Goal: Task Accomplishment & Management: Complete application form

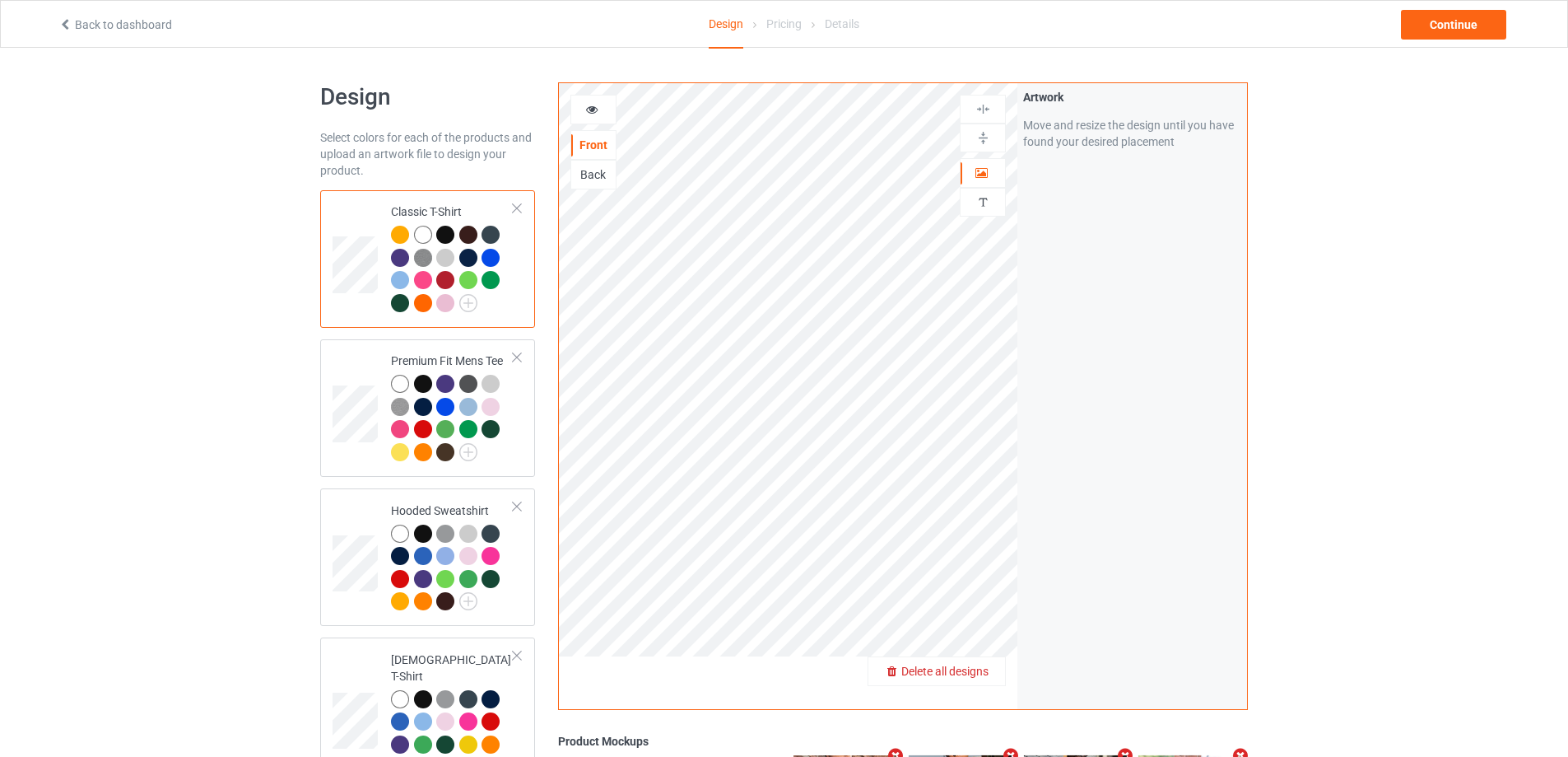
click at [970, 668] on span "Delete all designs" at bounding box center [945, 671] width 87 height 13
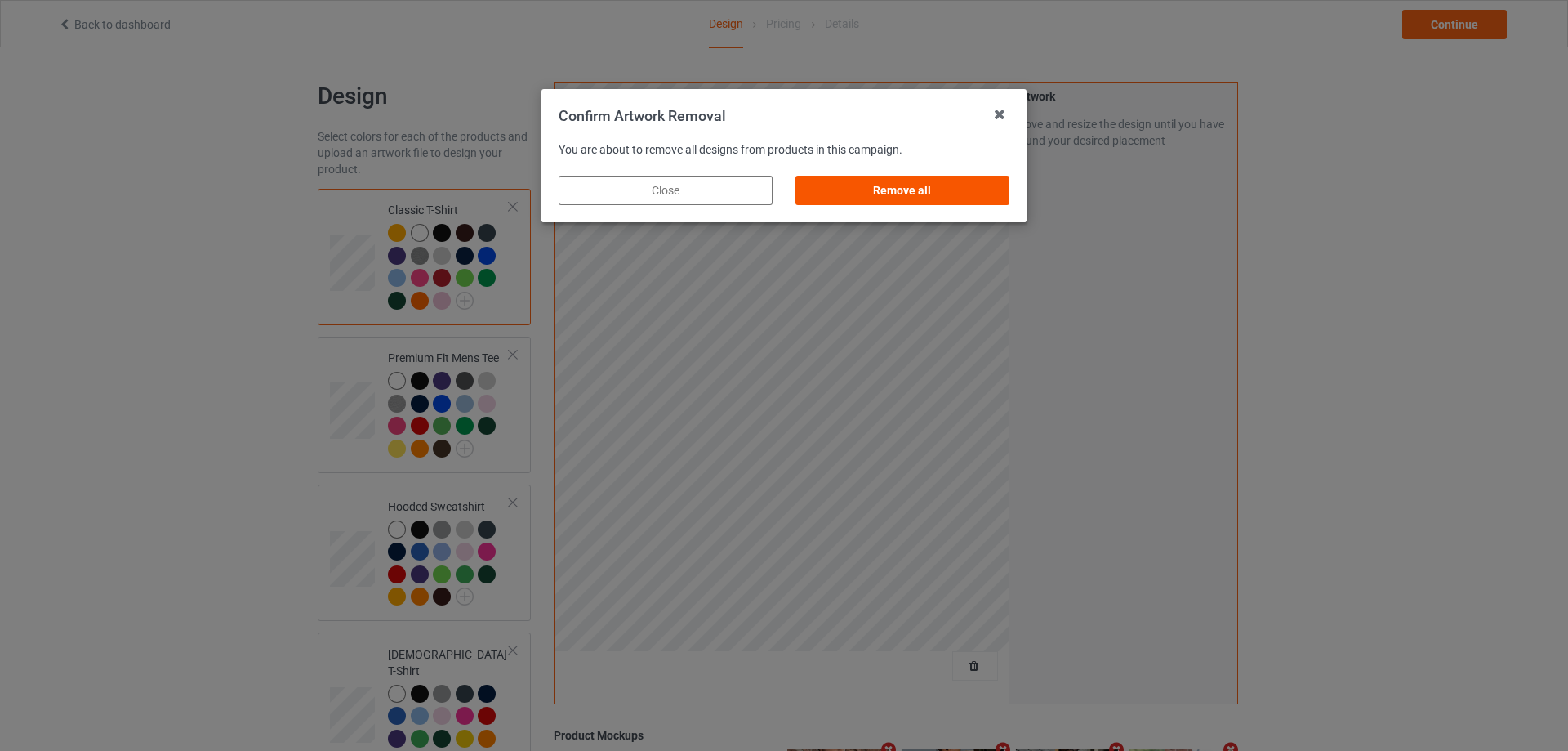
click at [941, 198] on div "Remove all" at bounding box center [901, 190] width 214 height 30
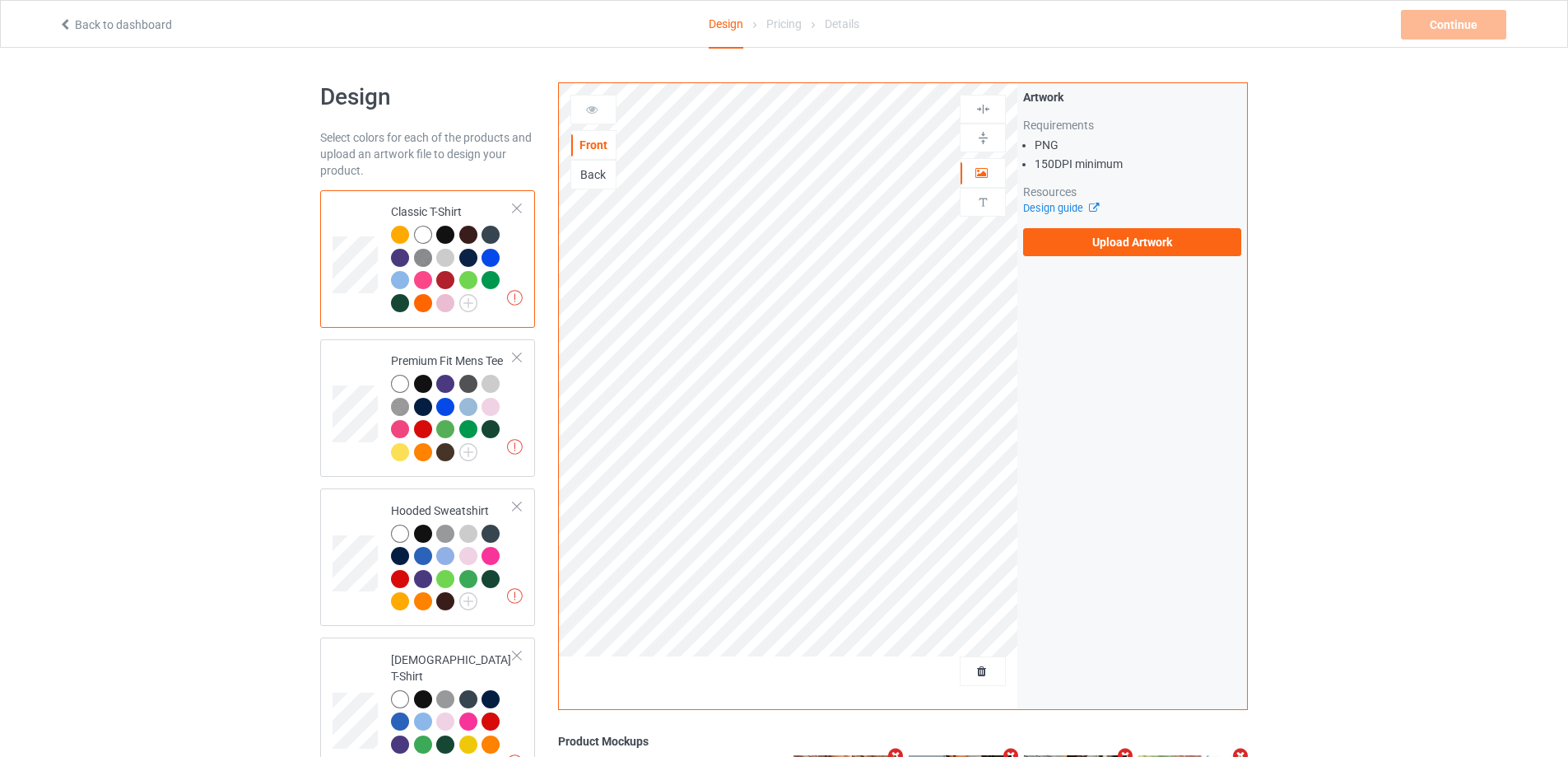
click at [1110, 220] on div "Artwork Requirements PNG 150 DPI minimum Resources Design guide Upload Artwork" at bounding box center [1132, 173] width 218 height 167
click at [1099, 229] on label "Upload Artwork" at bounding box center [1132, 242] width 218 height 28
click at [0, 0] on input "Upload Artwork" at bounding box center [0, 0] width 0 height 0
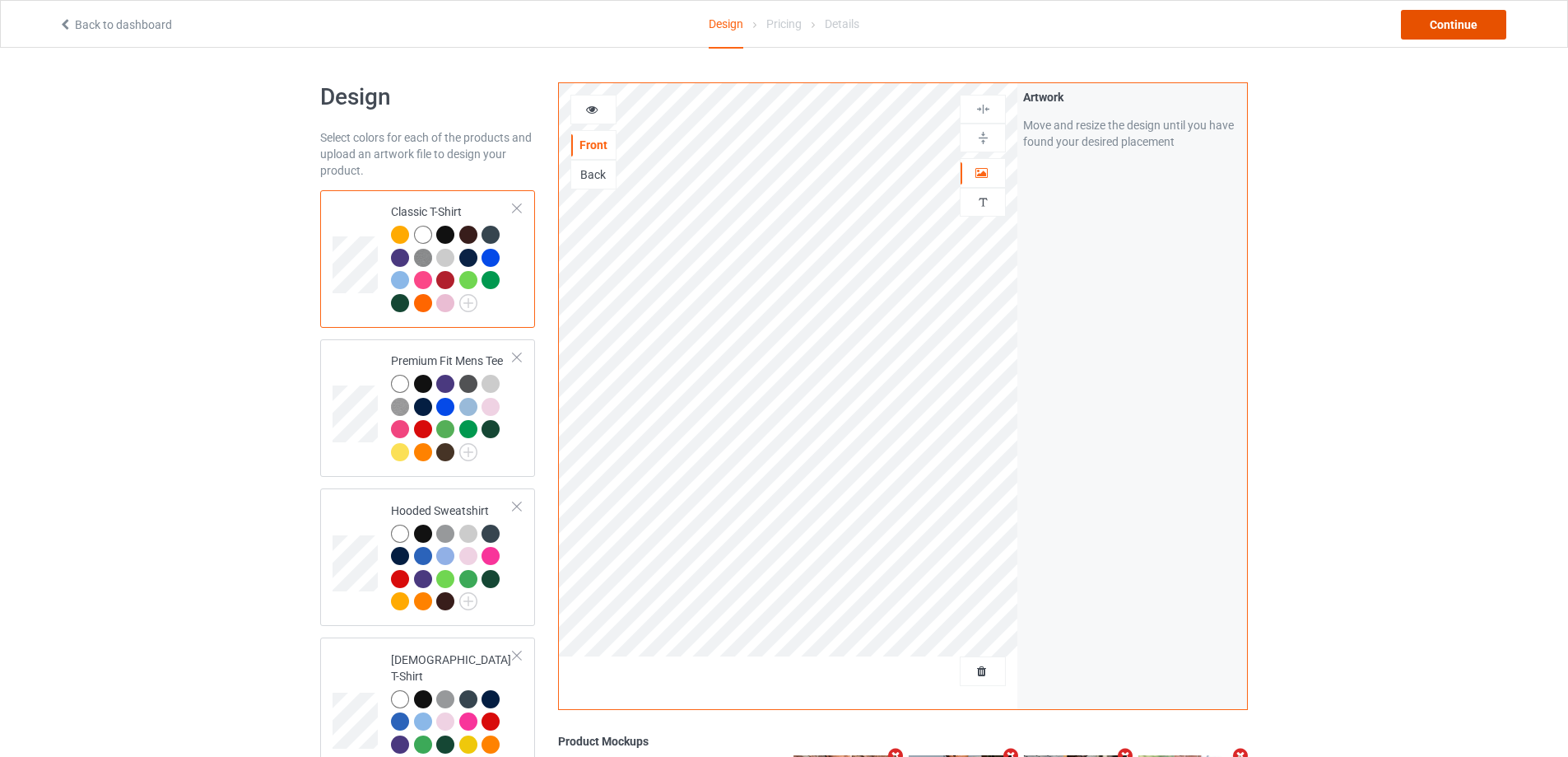
click at [1470, 29] on div "Continue" at bounding box center [1454, 25] width 105 height 30
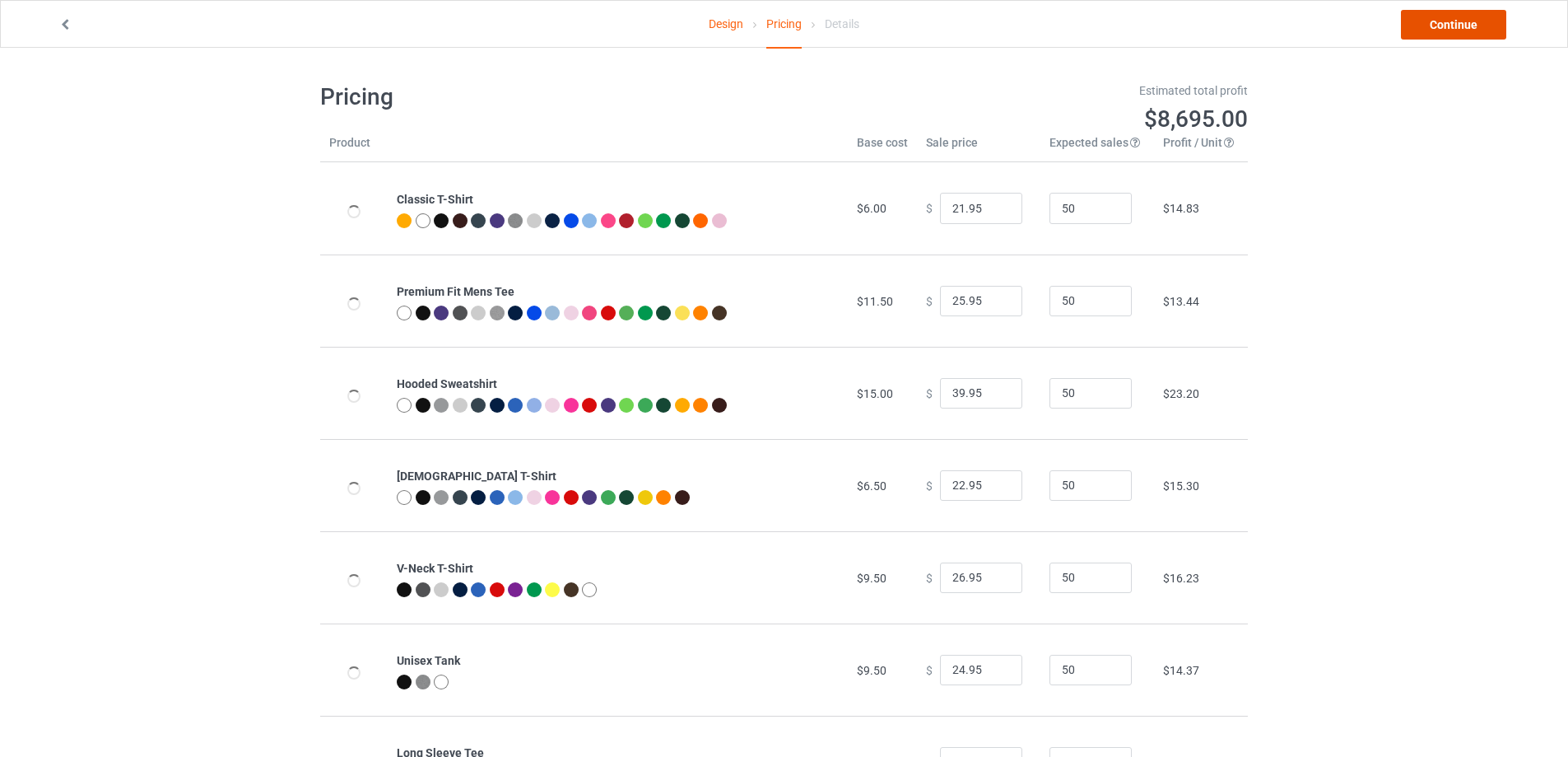
click at [1469, 26] on link "Continue" at bounding box center [1454, 25] width 105 height 30
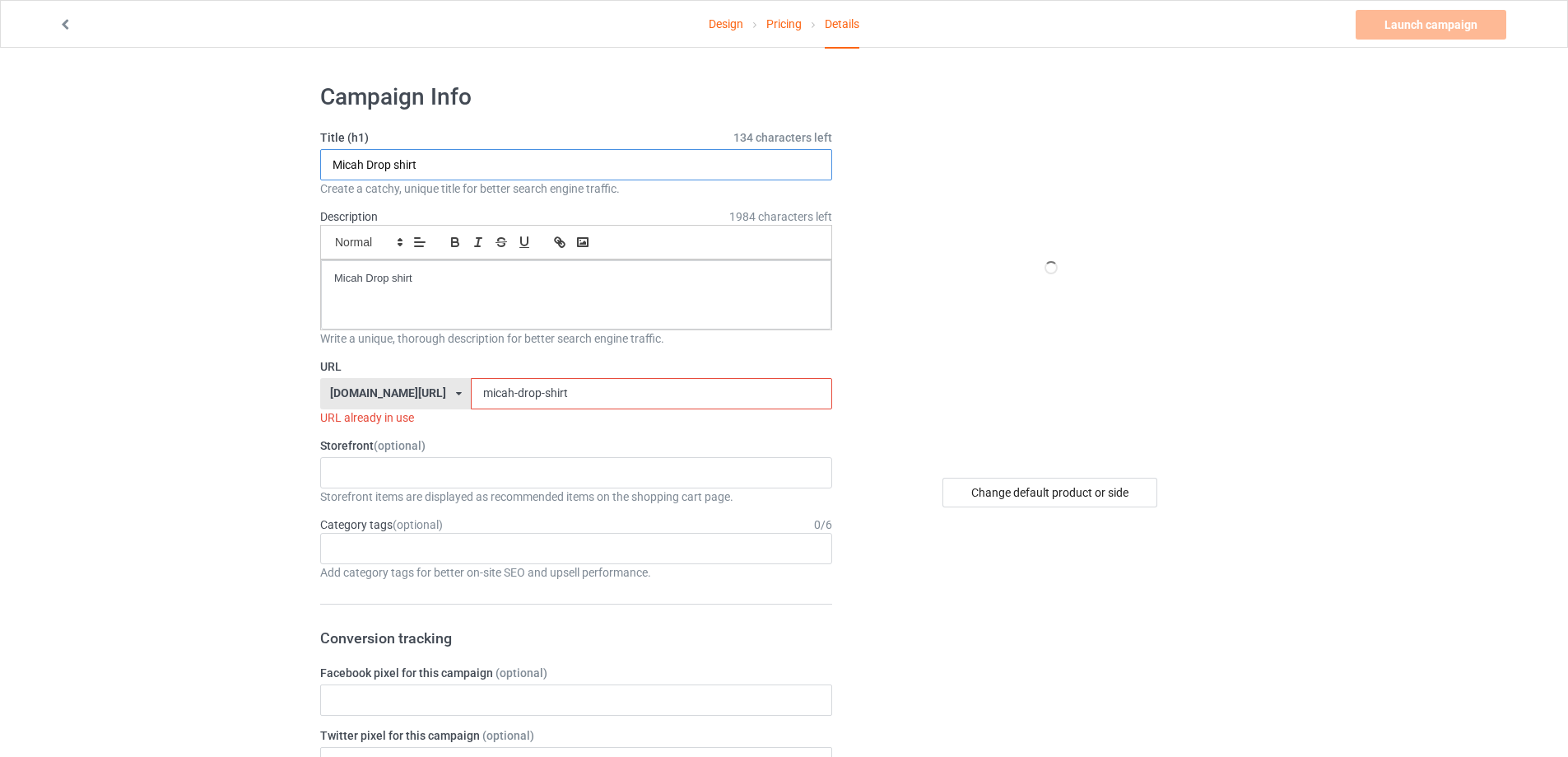
drag, startPoint x: 438, startPoint y: 166, endPoint x: 69, endPoint y: 186, distance: 369.5
paste input "Don't Tread On Me Except for [PERSON_NAME]"
type input "Don't Tread On Me Except for [PERSON_NAME] shirt"
drag, startPoint x: 291, startPoint y: 269, endPoint x: 217, endPoint y: 269, distance: 74.0
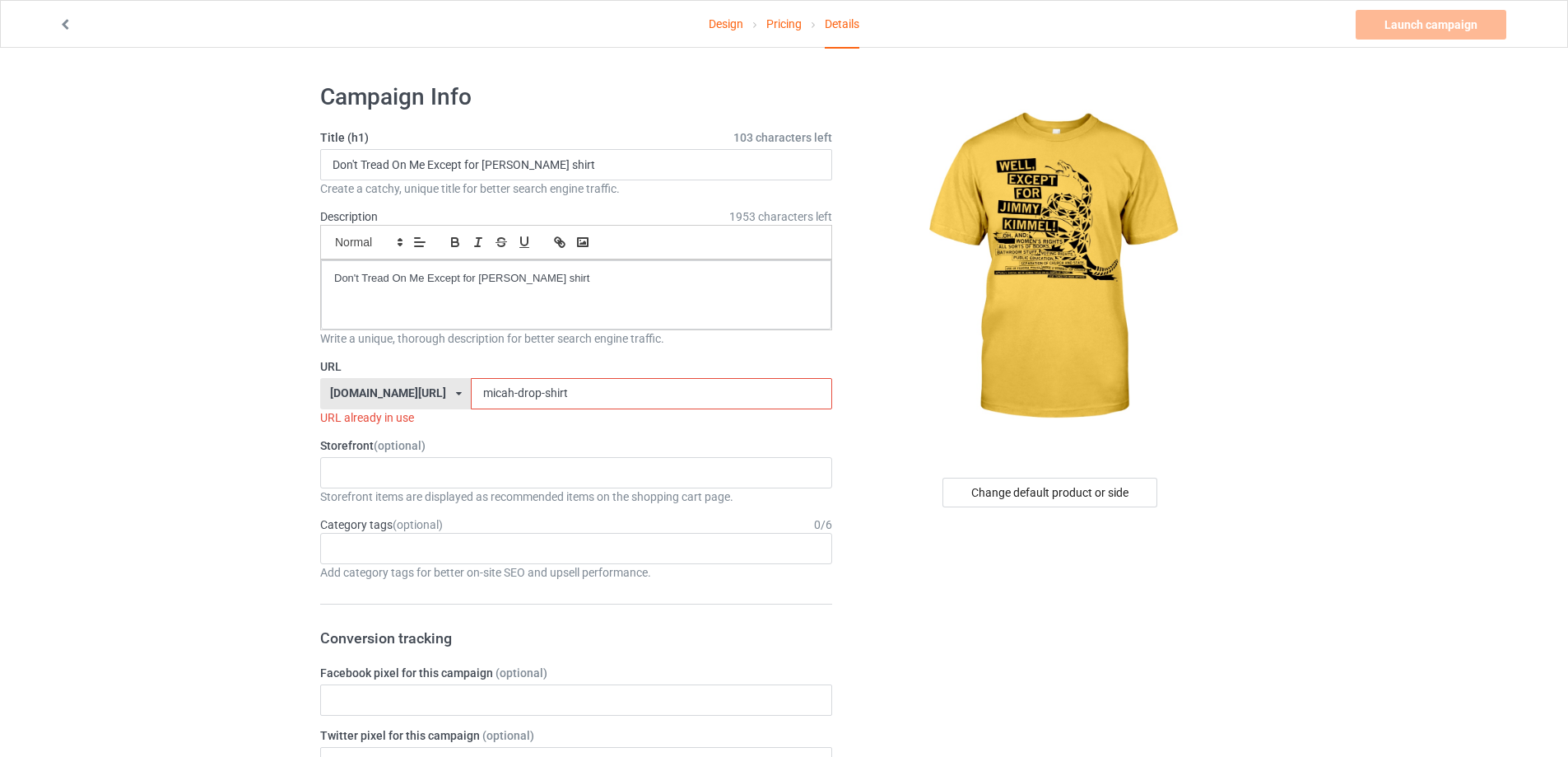
drag, startPoint x: 387, startPoint y: 382, endPoint x: 185, endPoint y: 345, distance: 205.4
paste input "dont-tread-on-me-except-for-[PERSON_NAME]"
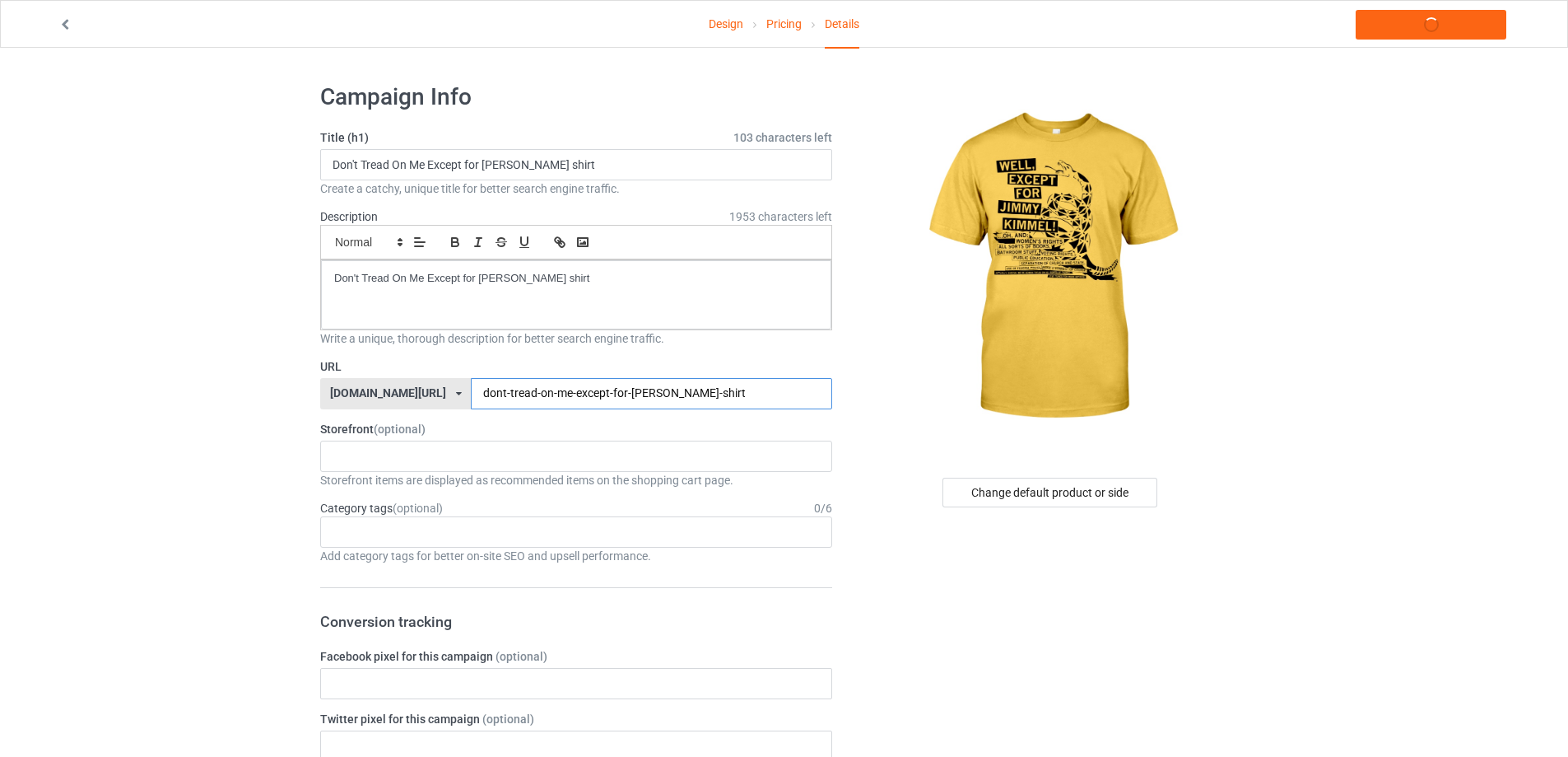
type input "dont-tread-on-me-except-for-[PERSON_NAME]-shirt"
drag, startPoint x: 606, startPoint y: 287, endPoint x: 204, endPoint y: 235, distance: 405.3
copy p "Don't Tread On Me Except for [PERSON_NAME] shirt"
click at [1384, 41] on div "Design Pricing Details Launch campaign" at bounding box center [784, 24] width 1475 height 46
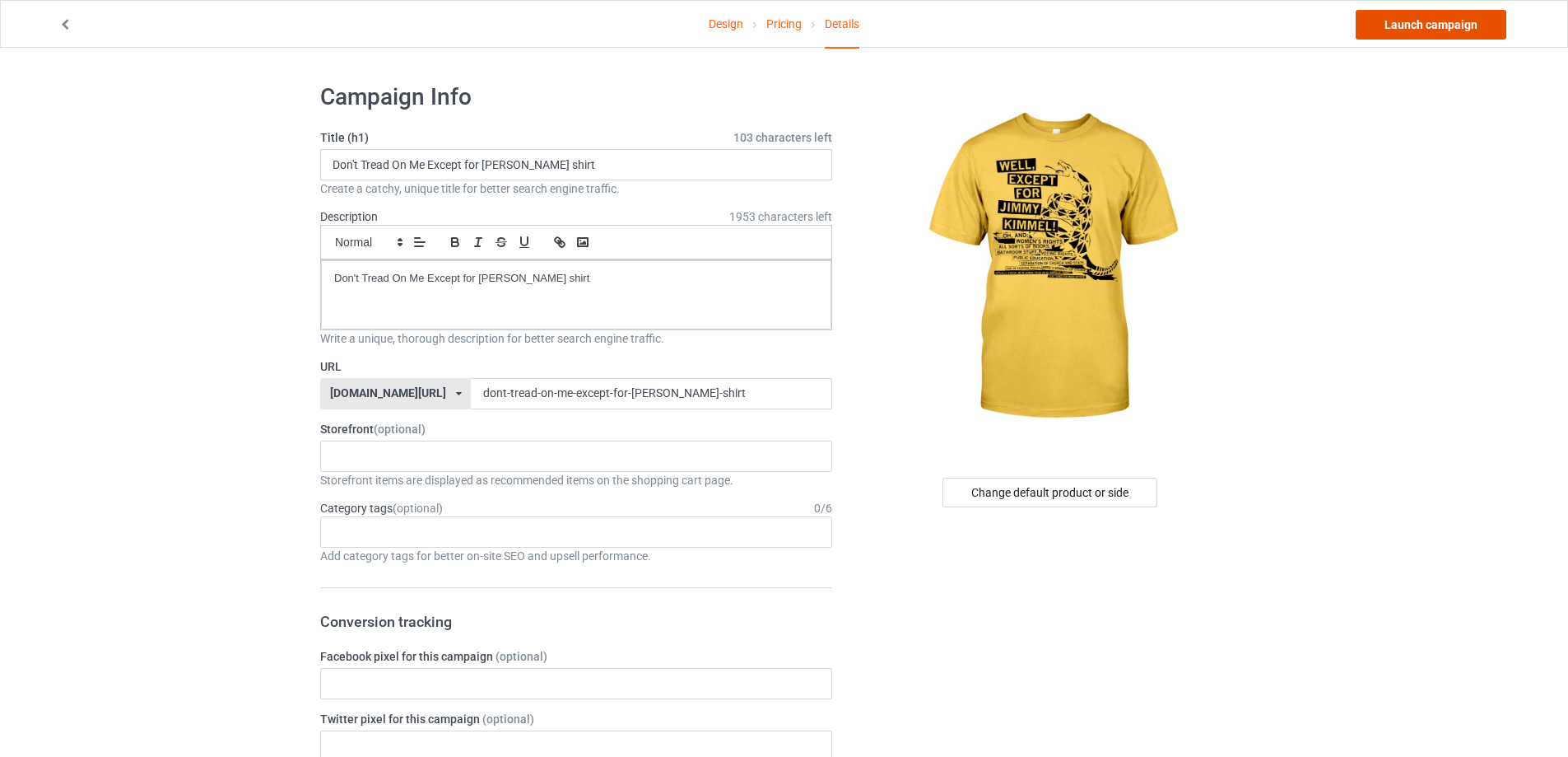
click at [1456, 37] on link "Launch campaign" at bounding box center [1431, 25] width 151 height 30
